Goal: Transaction & Acquisition: Obtain resource

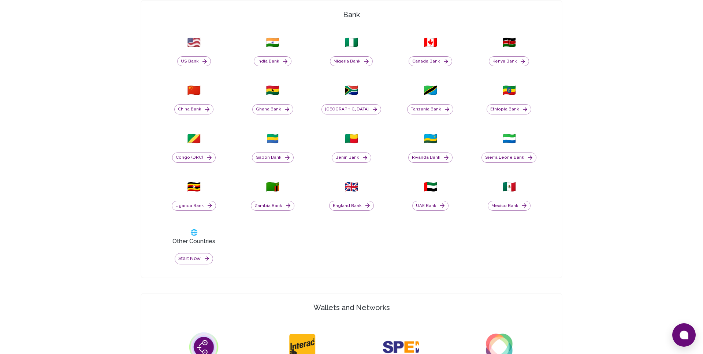
scroll to position [327, 0]
click at [195, 256] on button "Start now" at bounding box center [194, 258] width 38 height 11
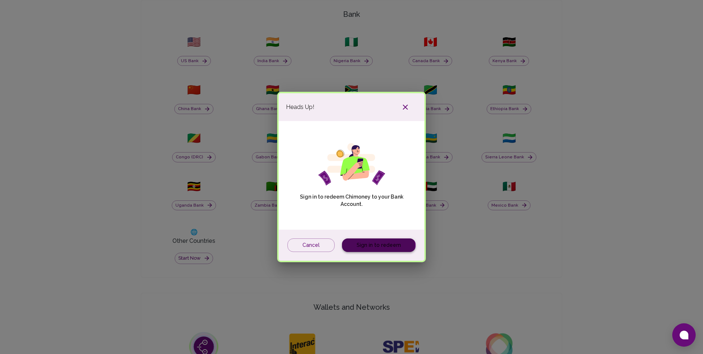
click at [375, 246] on link "Sign in to redeem" at bounding box center [379, 246] width 74 height 14
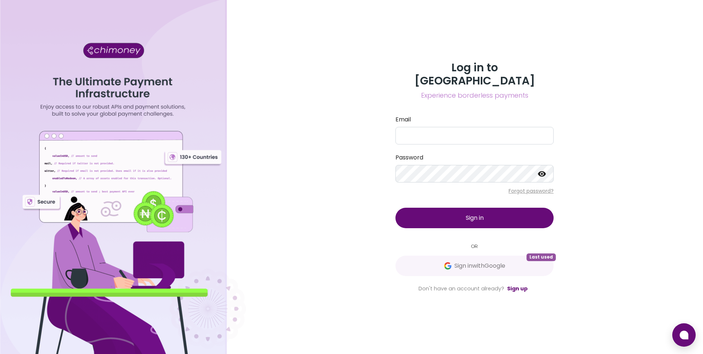
click at [444, 115] on label "Email" at bounding box center [474, 119] width 158 height 9
click at [444, 127] on input "Email" at bounding box center [474, 136] width 158 height 18
click at [435, 135] on input "Email" at bounding box center [474, 136] width 158 height 18
type input "joaquin@goodwall.org"
click at [454, 210] on button "Sign in" at bounding box center [474, 218] width 158 height 20
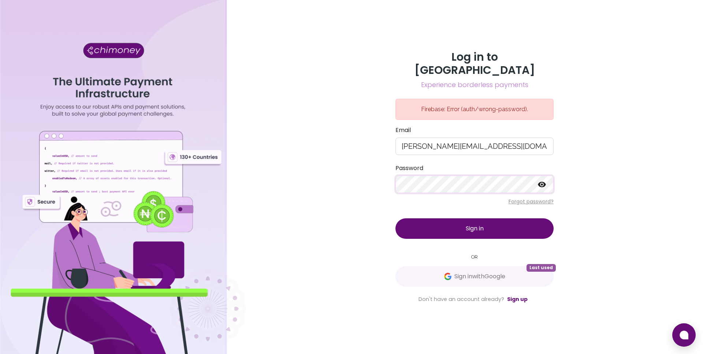
click at [407, 218] on button "Sign in" at bounding box center [474, 228] width 158 height 20
click at [441, 266] on button "Sign in with Google Last used" at bounding box center [474, 276] width 158 height 20
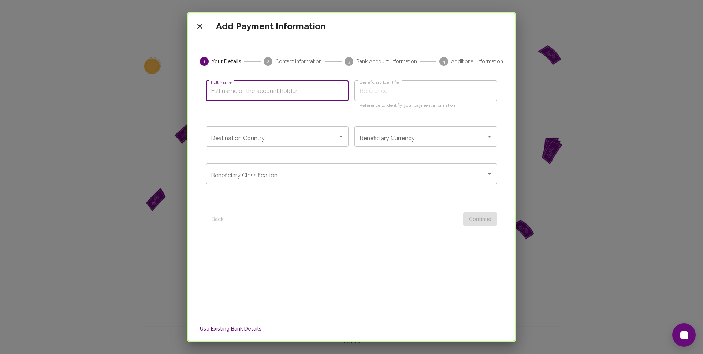
click at [247, 94] on input "Full Name" at bounding box center [277, 91] width 143 height 20
type input "J"
type input "Jo"
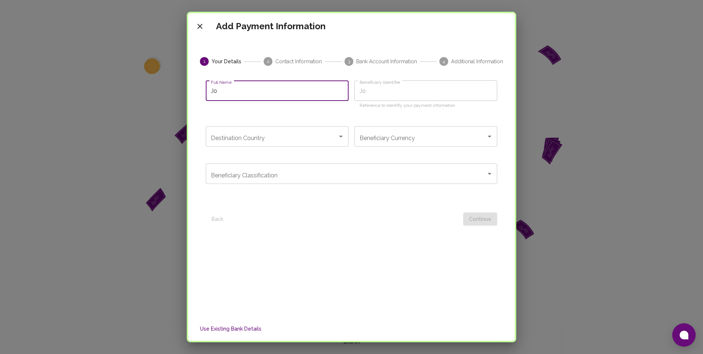
type input "Joa"
type input "Joaq"
type input "Joaqu"
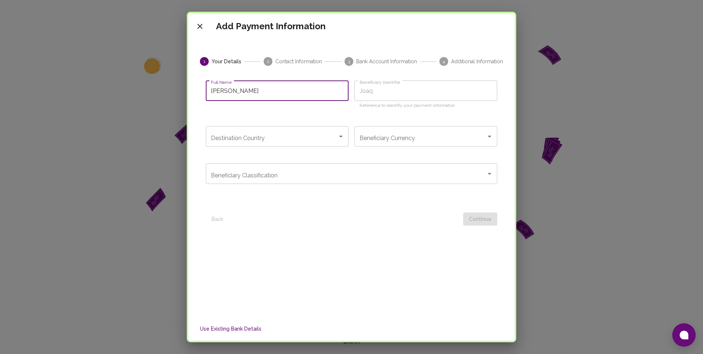
type input "Joaqu"
type input "Joaqui"
type input "Joaquin"
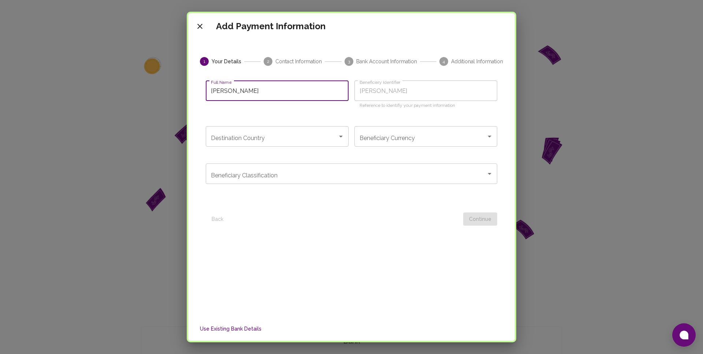
type input "Joaquin P"
type input "Joaquin Pa"
type input "Joaquin Par"
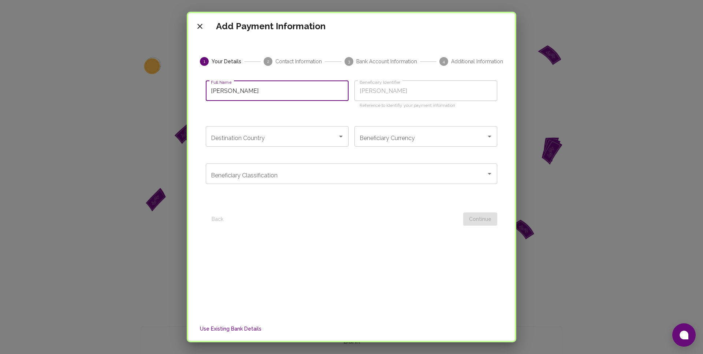
type input "Joaquin Par"
type input "Joaquin Para"
type input "Joaquin Paraf"
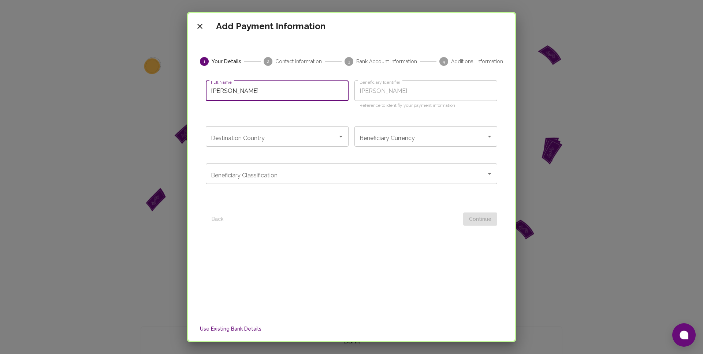
type input "Joaquin Parafi"
type input "Joaquin Parafit"
type input "Joaquin Parafita"
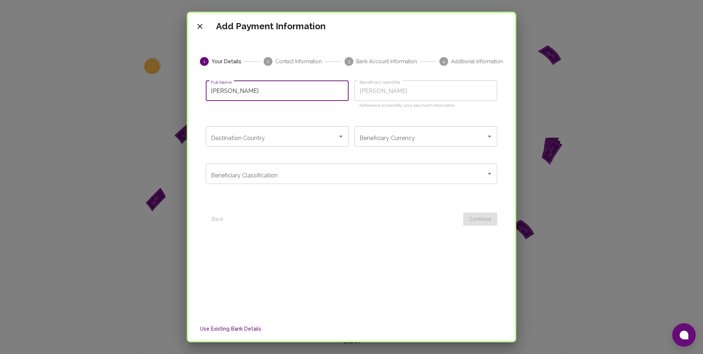
type input "Joaquin Parafita"
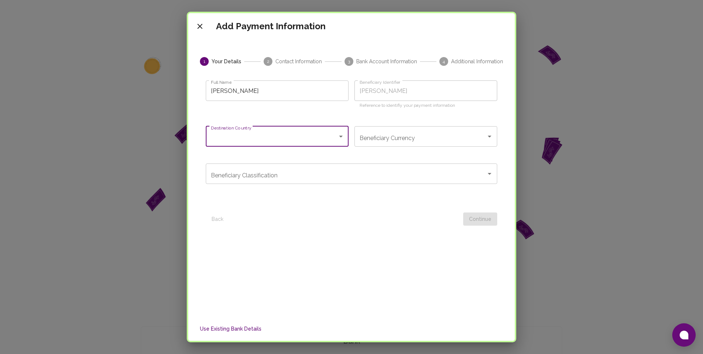
click at [280, 128] on div "Destination Country" at bounding box center [277, 136] width 143 height 20
click at [277, 162] on span "Uruguay" at bounding box center [277, 156] width 143 height 13
type input "Uruguay"
click at [439, 136] on input "UYU (UYU-Uruguayan peso)" at bounding box center [416, 137] width 116 height 14
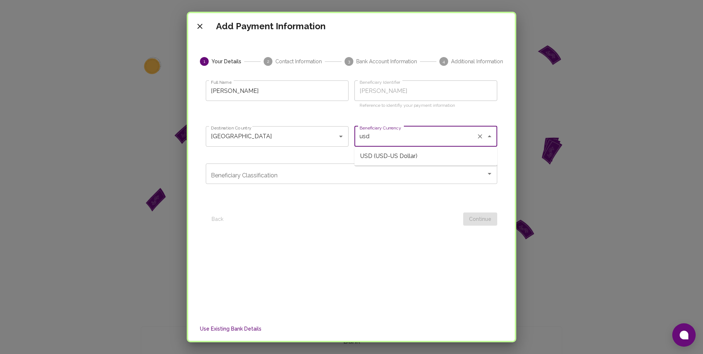
click at [410, 157] on span "USD (USD-US Dollar)" at bounding box center [425, 156] width 143 height 13
type input "USD (USD-US Dollar)"
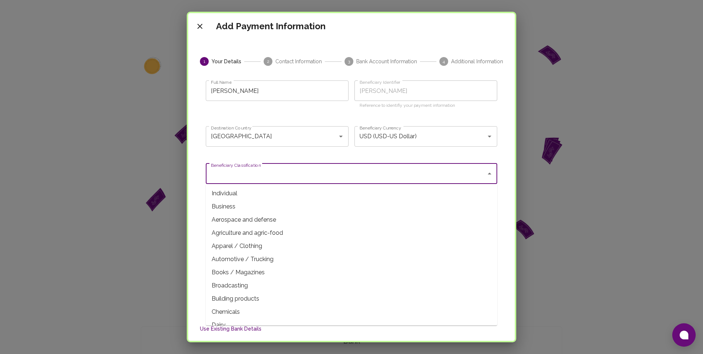
click at [339, 175] on input "Beneficiary Classification" at bounding box center [346, 174] width 274 height 14
click at [268, 195] on span "Individual" at bounding box center [351, 193] width 291 height 13
type input "Individual"
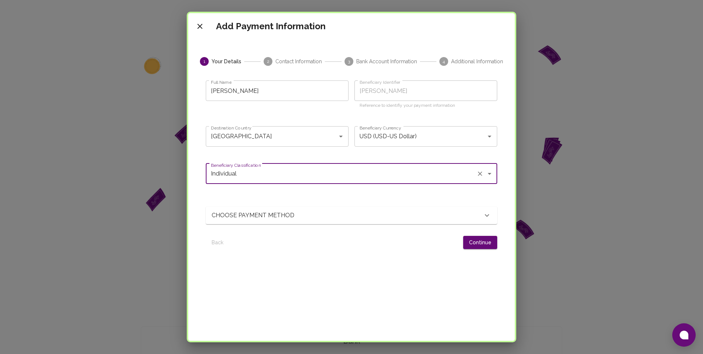
click at [290, 217] on p "CHOOSE PAYMENT METHOD" at bounding box center [256, 215] width 89 height 9
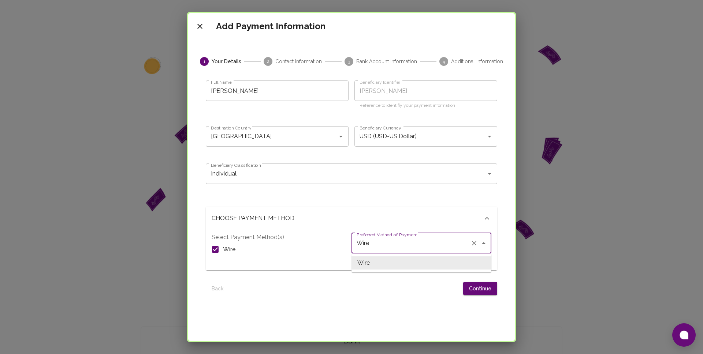
click at [375, 242] on input "Wire" at bounding box center [411, 243] width 113 height 14
click at [311, 240] on div "Select Payment Method(s) Wire" at bounding box center [282, 248] width 140 height 31
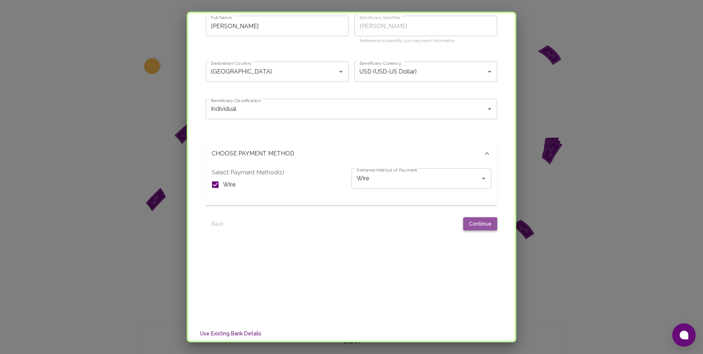
click at [465, 225] on button "Continue" at bounding box center [480, 224] width 34 height 14
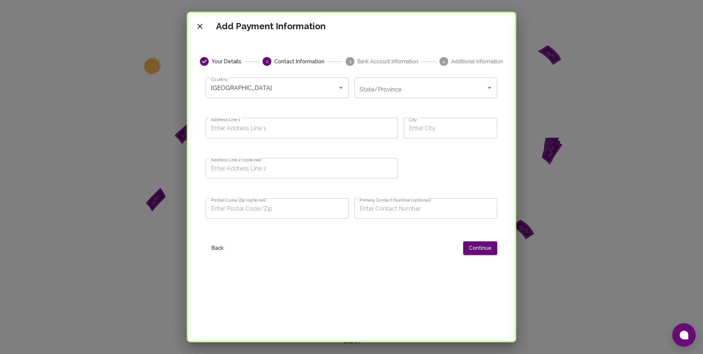
click at [390, 78] on div "State/Province" at bounding box center [425, 88] width 143 height 20
type input "M"
click at [395, 106] on span "MALDONADO" at bounding box center [425, 107] width 143 height 13
type input "MALDONADO"
click at [335, 125] on input "Address Line 1" at bounding box center [302, 128] width 192 height 20
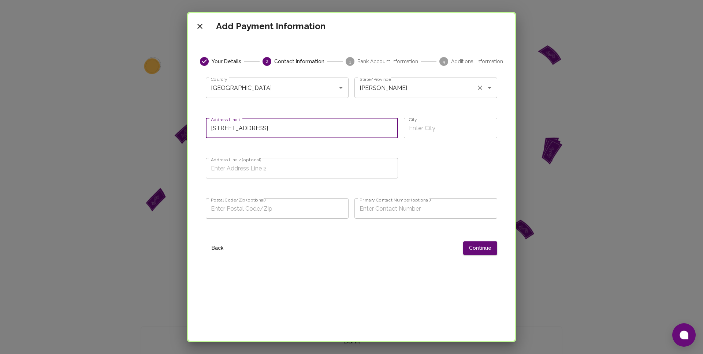
click at [394, 79] on div "MALDONADO State/Province" at bounding box center [425, 88] width 143 height 20
type input "Avenida Brasil 2875"
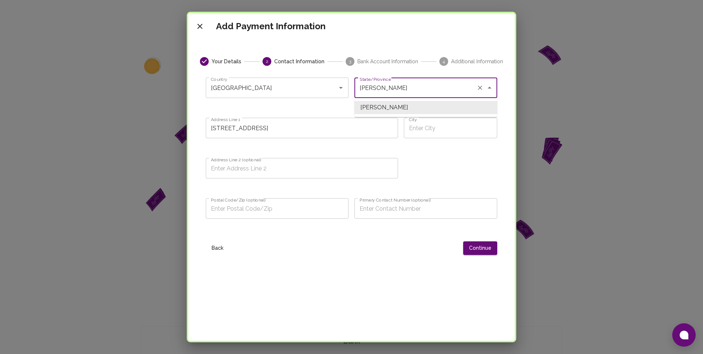
click at [393, 86] on input "MALDONADO" at bounding box center [416, 88] width 116 height 14
type input "MALDONADO"
click at [284, 121] on input "Avenida Brasil 2875" at bounding box center [302, 128] width 192 height 20
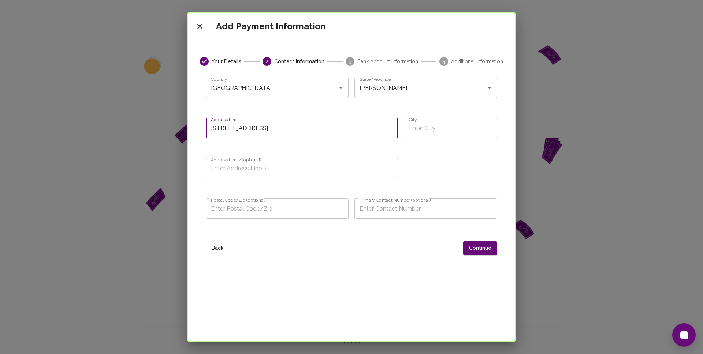
click at [309, 132] on input "Avenida Brasil 2875" at bounding box center [302, 128] width 192 height 20
click at [416, 131] on input "City" at bounding box center [450, 128] width 93 height 20
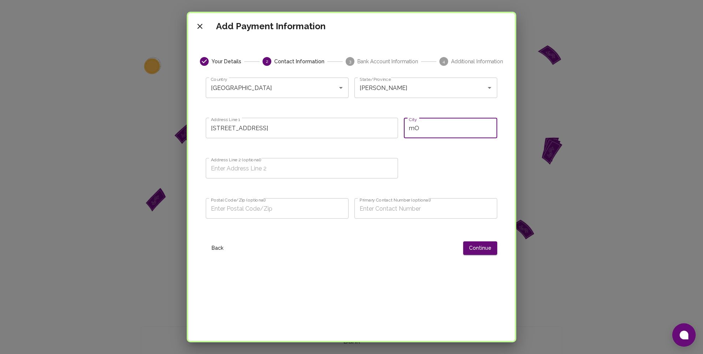
type input "m"
type input "Montevideo"
click at [354, 161] on input "Address Line 2 (optional)" at bounding box center [302, 168] width 192 height 20
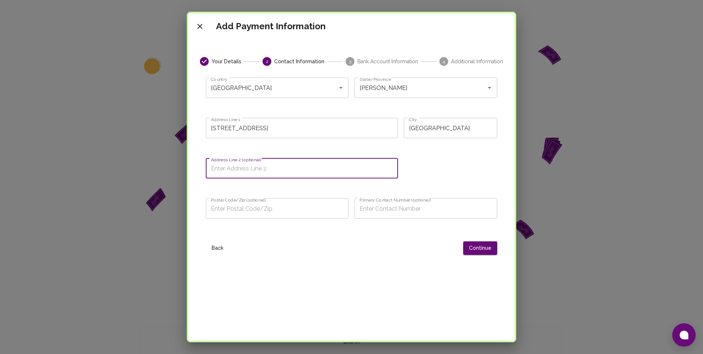
click at [269, 126] on input "Avenida Brasil 2875" at bounding box center [302, 128] width 192 height 20
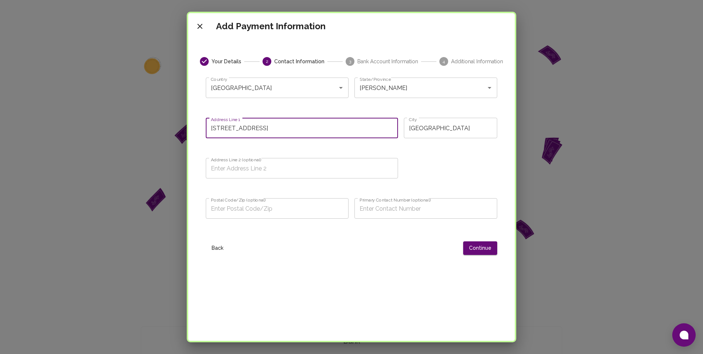
type input "Avenida Brasil 2875, Apt 301"
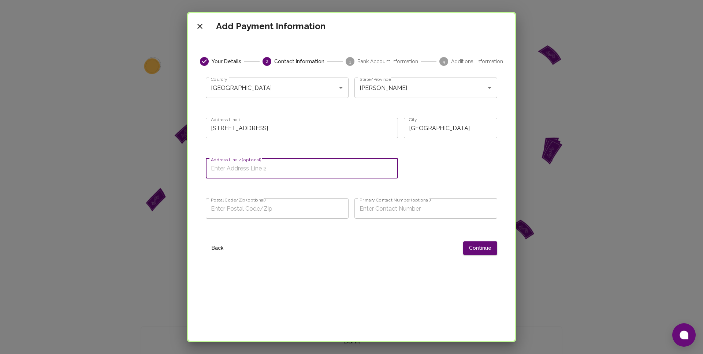
click at [239, 171] on input "Address Line 2 (optional)" at bounding box center [302, 168] width 192 height 20
type input "J"
click at [237, 211] on input "Postal Code/Zip (optional)" at bounding box center [277, 208] width 143 height 20
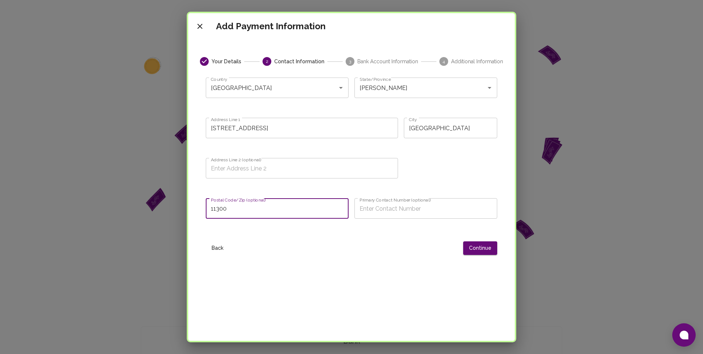
type input "11300"
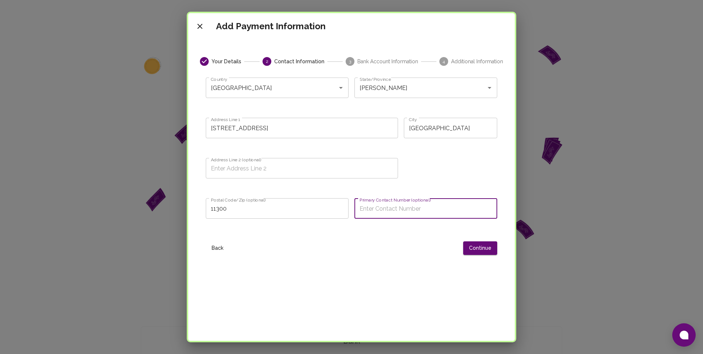
click at [420, 211] on input "Primary Contact Number (optional)" at bounding box center [425, 208] width 143 height 20
type input "]"
type input "+(598) 96403568"
click at [485, 247] on button "Continue" at bounding box center [480, 249] width 34 height 14
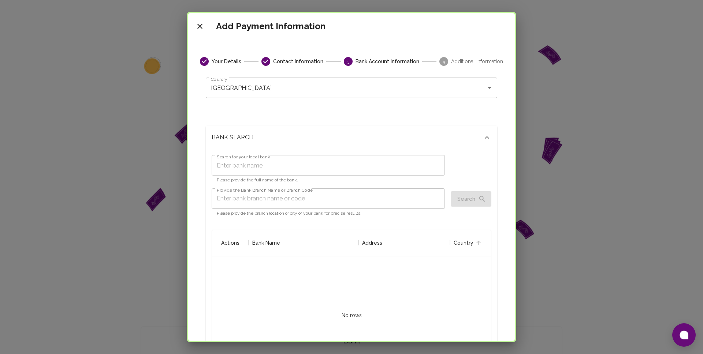
scroll to position [145, 279]
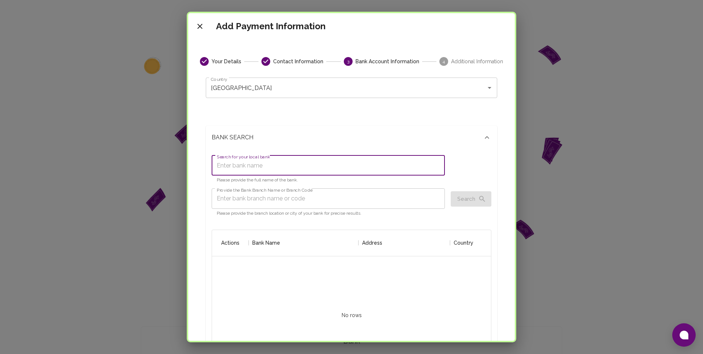
click at [289, 160] on input "Search for your local bank" at bounding box center [328, 165] width 233 height 20
type input "I"
click at [268, 199] on input "Provide the Bank Branch Name or Branch Code" at bounding box center [328, 198] width 233 height 20
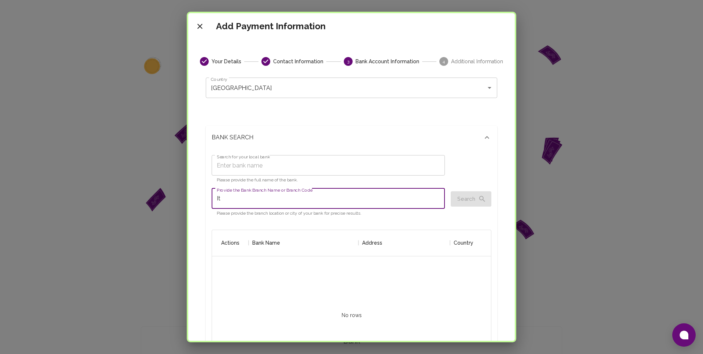
type input "I"
click at [254, 168] on input "Search for your local bank" at bounding box center [328, 165] width 233 height 20
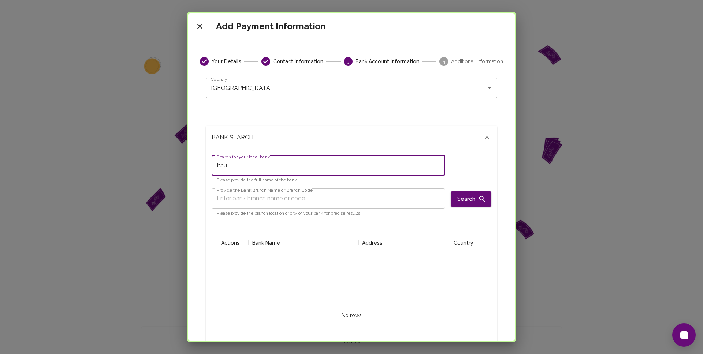
type input "Itau"
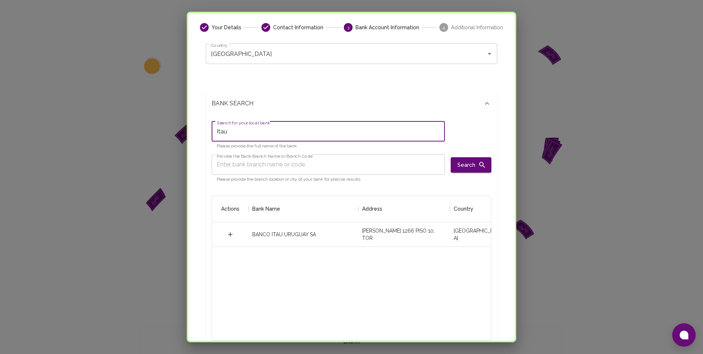
scroll to position [41, 0]
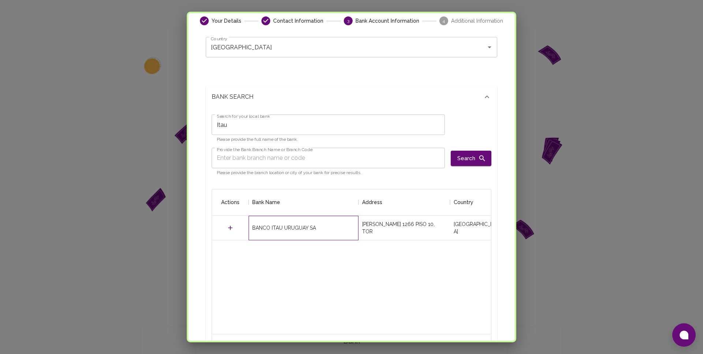
click at [309, 232] on div "BANCO ITAU URUGUAY SA" at bounding box center [303, 228] width 110 height 25
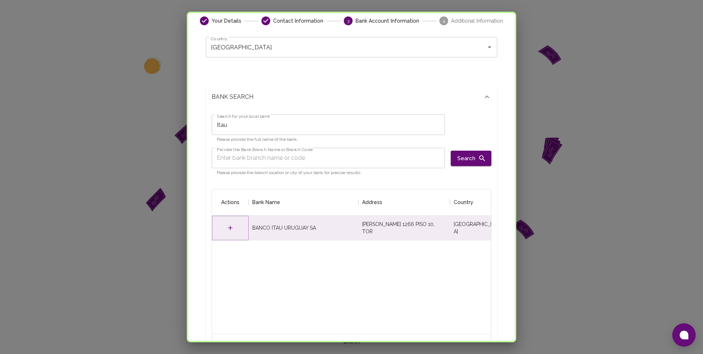
click at [229, 230] on icon "Select" at bounding box center [230, 227] width 7 height 7
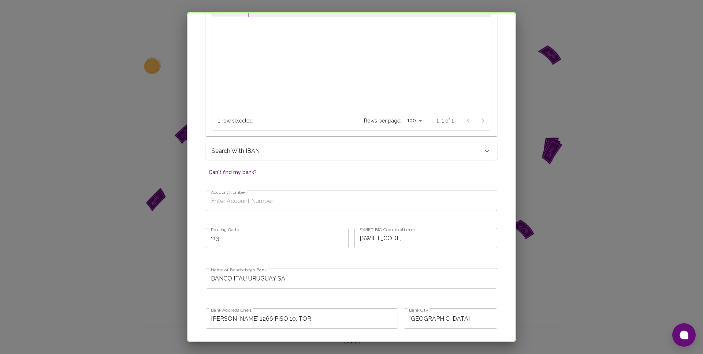
scroll to position [293, 0]
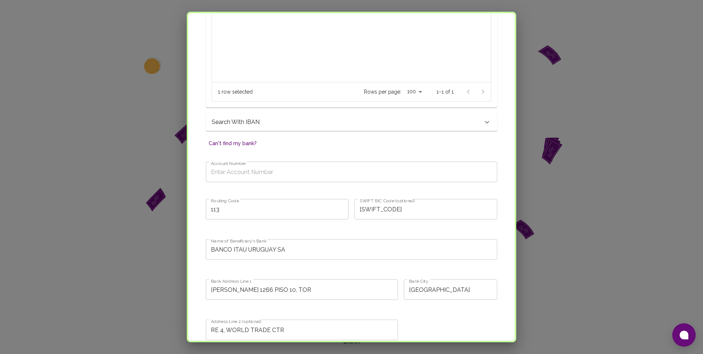
click at [308, 175] on input "Account Number" at bounding box center [351, 172] width 291 height 20
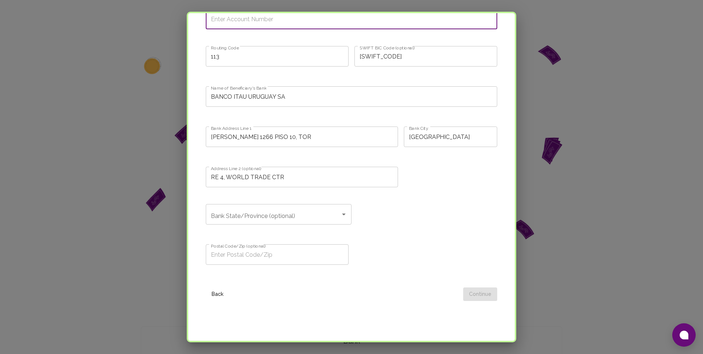
scroll to position [446, 0]
click at [272, 252] on input "Postal Code/Zip (optional)" at bounding box center [277, 254] width 143 height 20
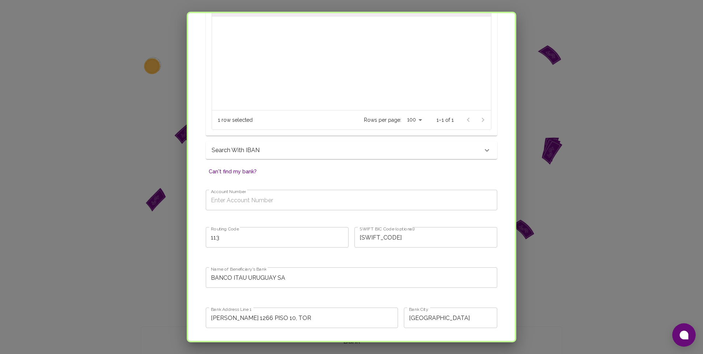
scroll to position [245, 0]
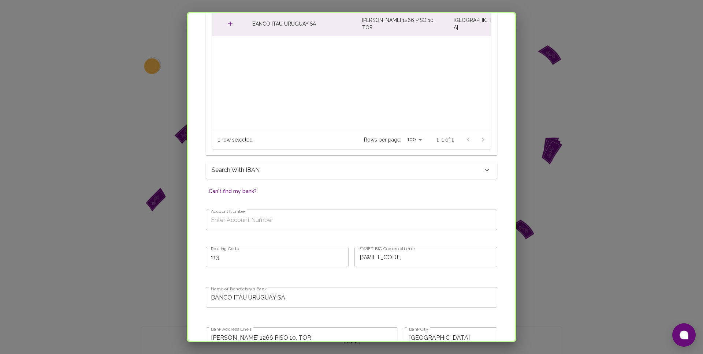
click at [302, 234] on div "Account Number Account Number" at bounding box center [348, 222] width 297 height 37
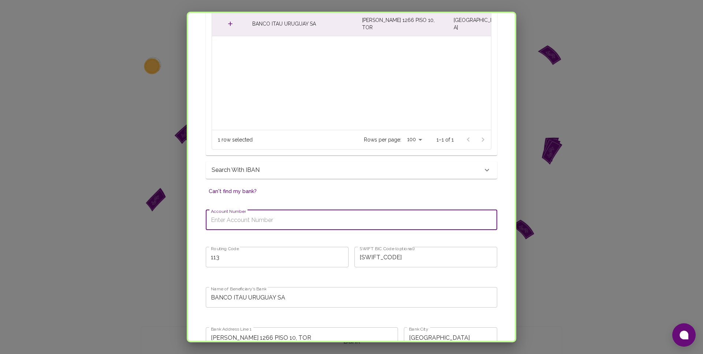
click at [302, 225] on input "Account Number" at bounding box center [351, 220] width 291 height 20
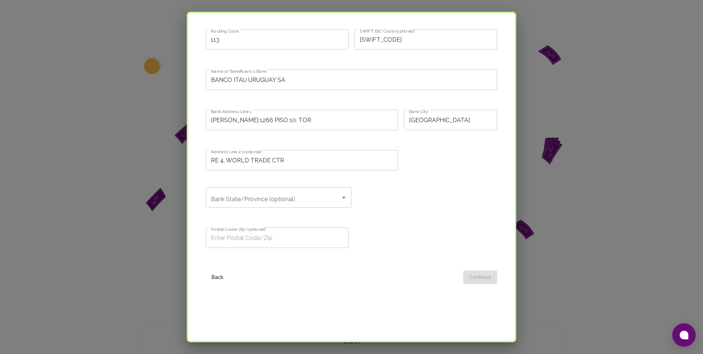
scroll to position [459, 0]
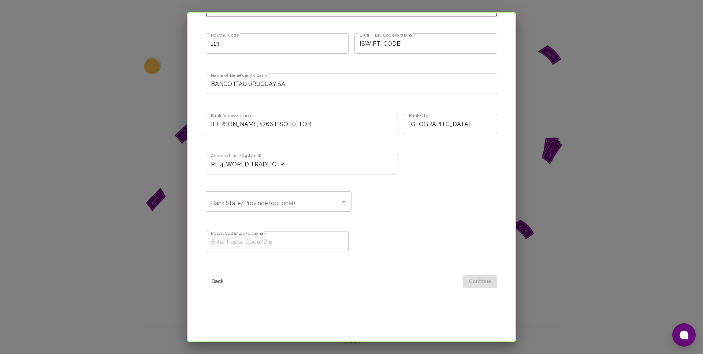
click at [291, 205] on input "Bank State/Province (optional)" at bounding box center [273, 202] width 128 height 14
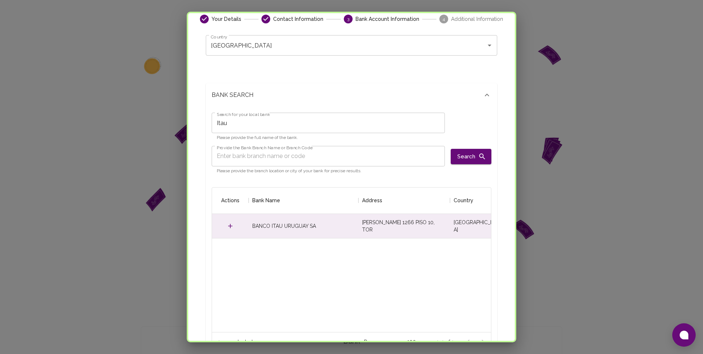
scroll to position [0, 0]
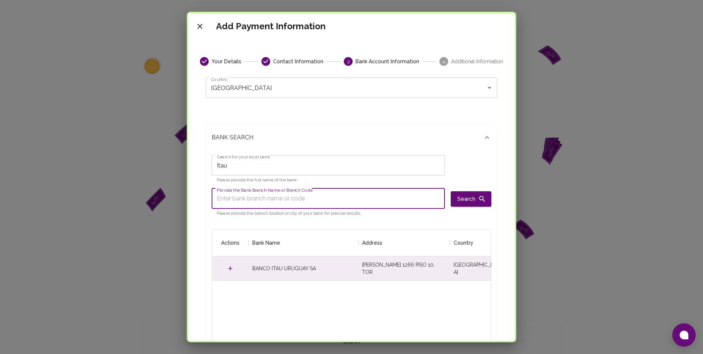
click at [280, 201] on input "Provide the Bank Branch Name or Branch Code" at bounding box center [328, 198] width 233 height 20
type input "CHASUS33"
click at [321, 120] on div "BANK SEARCH Search for your local bank Itau Search for your local bank Please p…" at bounding box center [348, 254] width 297 height 291
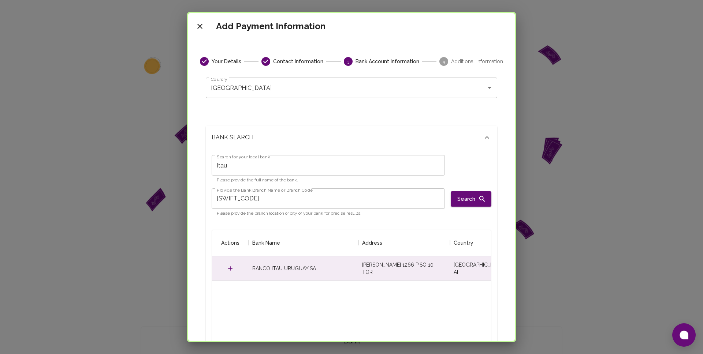
click at [285, 201] on input "CHASUS33" at bounding box center [328, 198] width 233 height 20
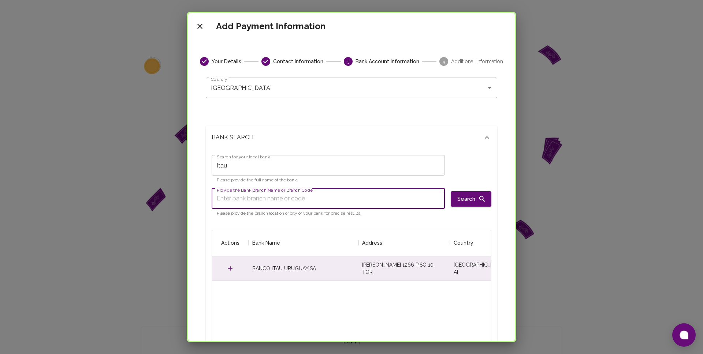
click at [322, 146] on div "BANK SEARCH" at bounding box center [351, 137] width 291 height 23
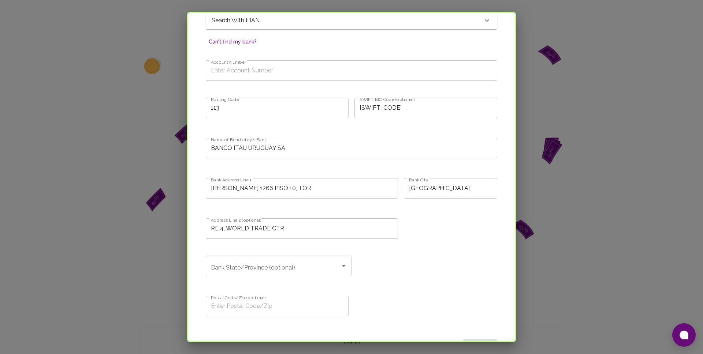
scroll to position [134, 0]
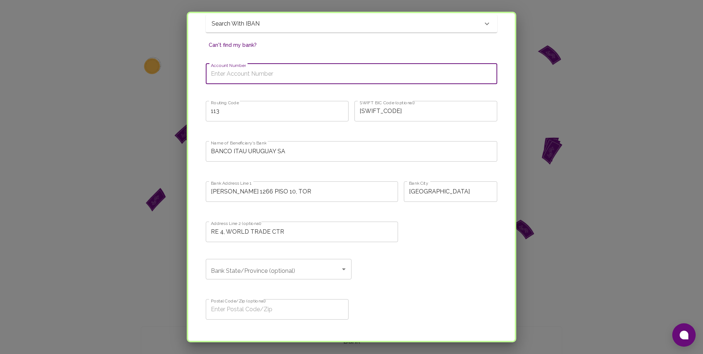
click at [290, 71] on input "Account Number" at bounding box center [351, 74] width 291 height 20
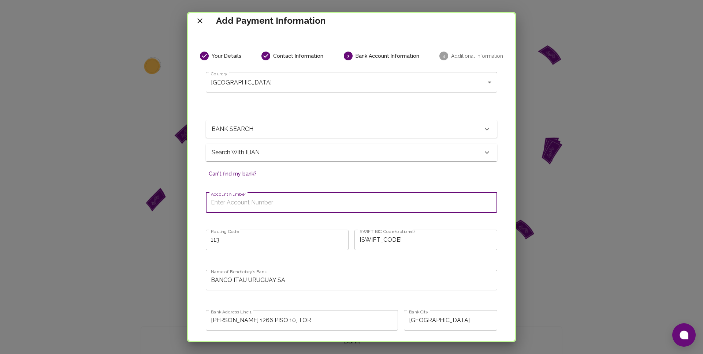
scroll to position [0, 0]
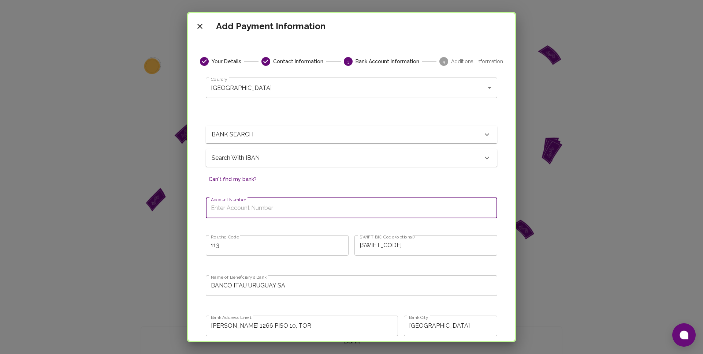
click at [403, 128] on div "BANK SEARCH" at bounding box center [351, 135] width 291 height 18
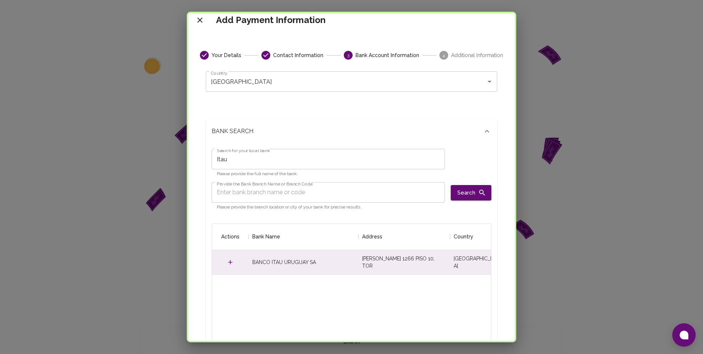
scroll to position [0, 0]
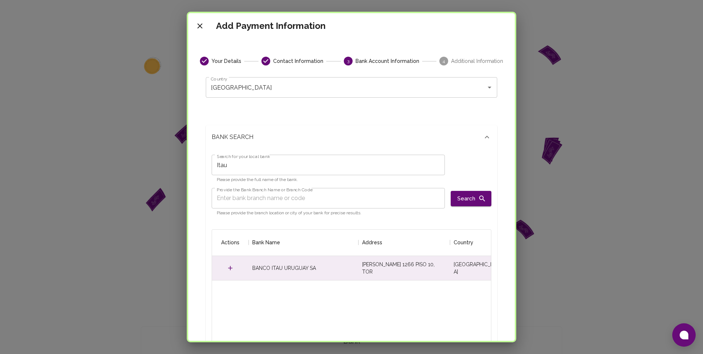
click at [445, 127] on div "BANK SEARCH" at bounding box center [351, 137] width 291 height 23
